Goal: Find specific page/section: Find specific page/section

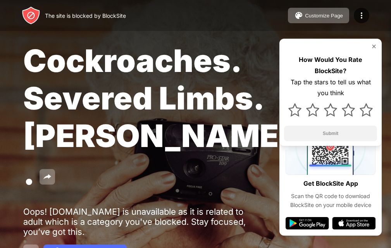
click at [372, 46] on img at bounding box center [374, 46] width 6 height 6
